Goal: Transaction & Acquisition: Purchase product/service

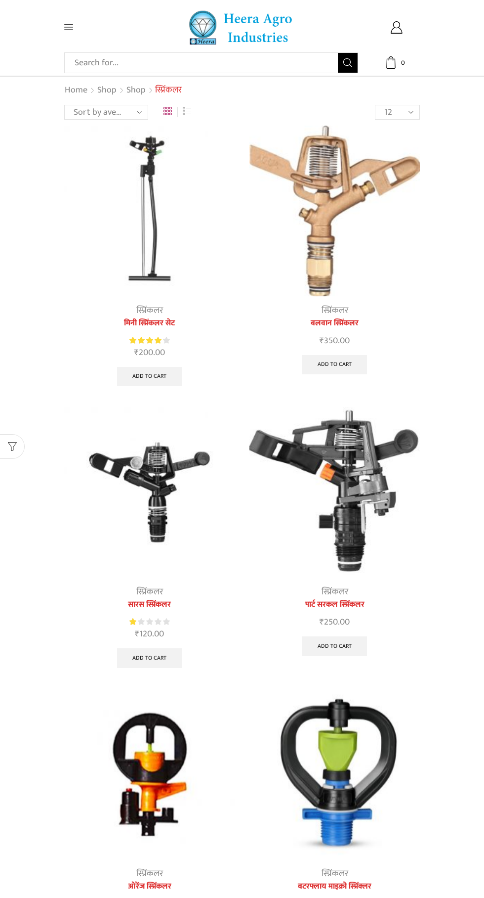
click at [132, 205] on img at bounding box center [149, 211] width 171 height 171
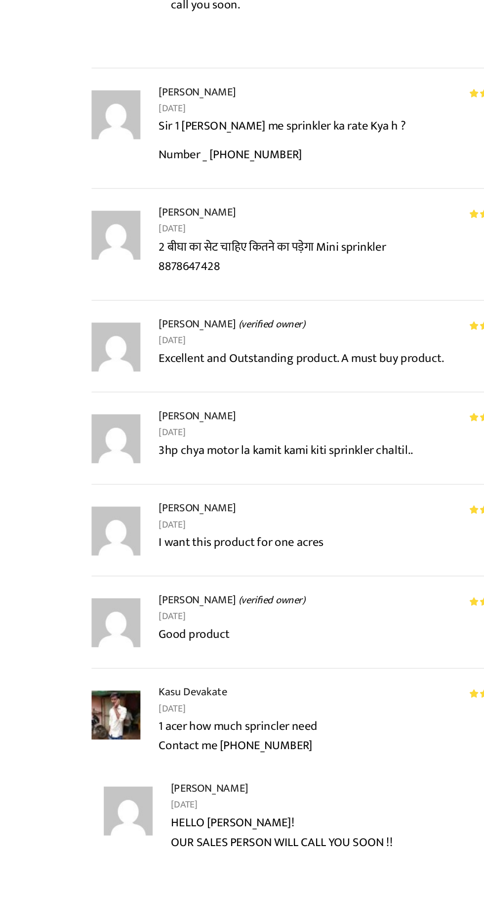
scroll to position [2106, 0]
